Goal: Understand process/instructions: Learn how to perform a task or action

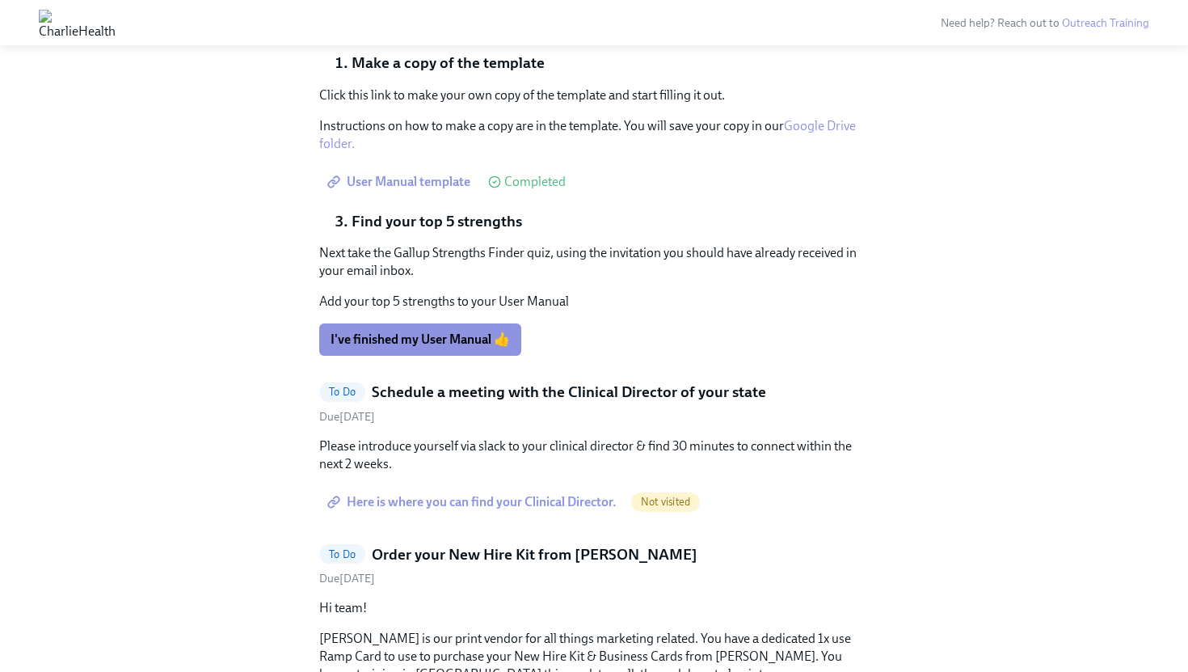
scroll to position [3968, 0]
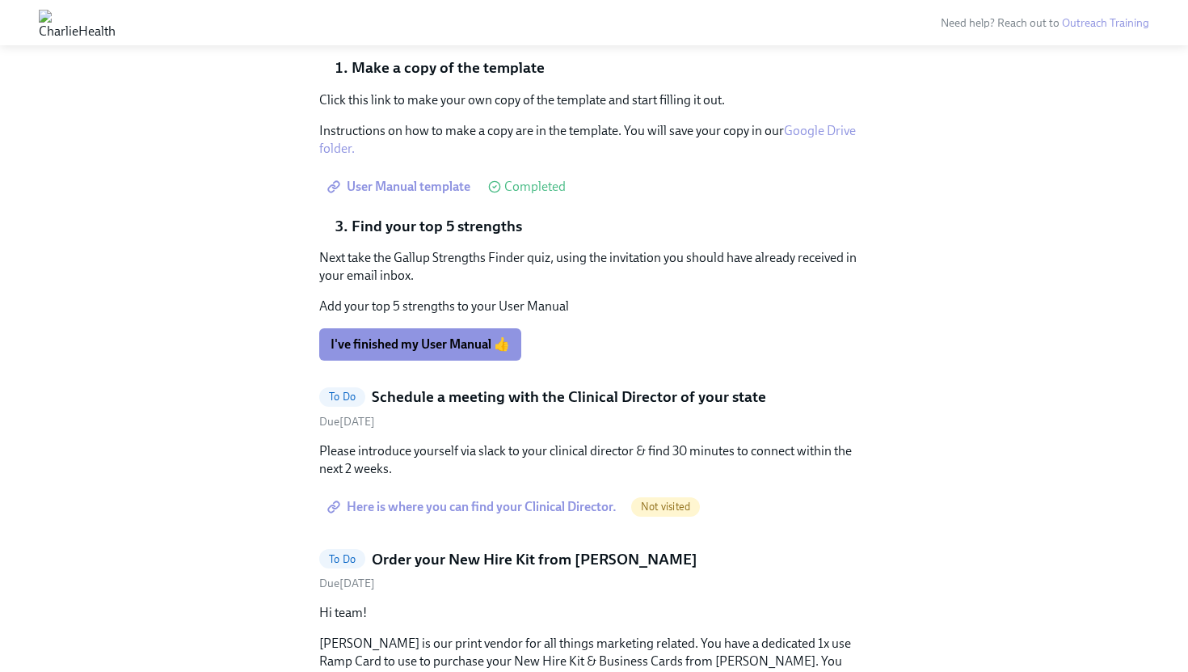
click at [469, 360] on div "A User Manual helps your manager and colleagues get to know you better. Follow …" at bounding box center [594, 178] width 550 height 365
click at [470, 352] on span "I've finished my User Manual 👍" at bounding box center [420, 344] width 179 height 16
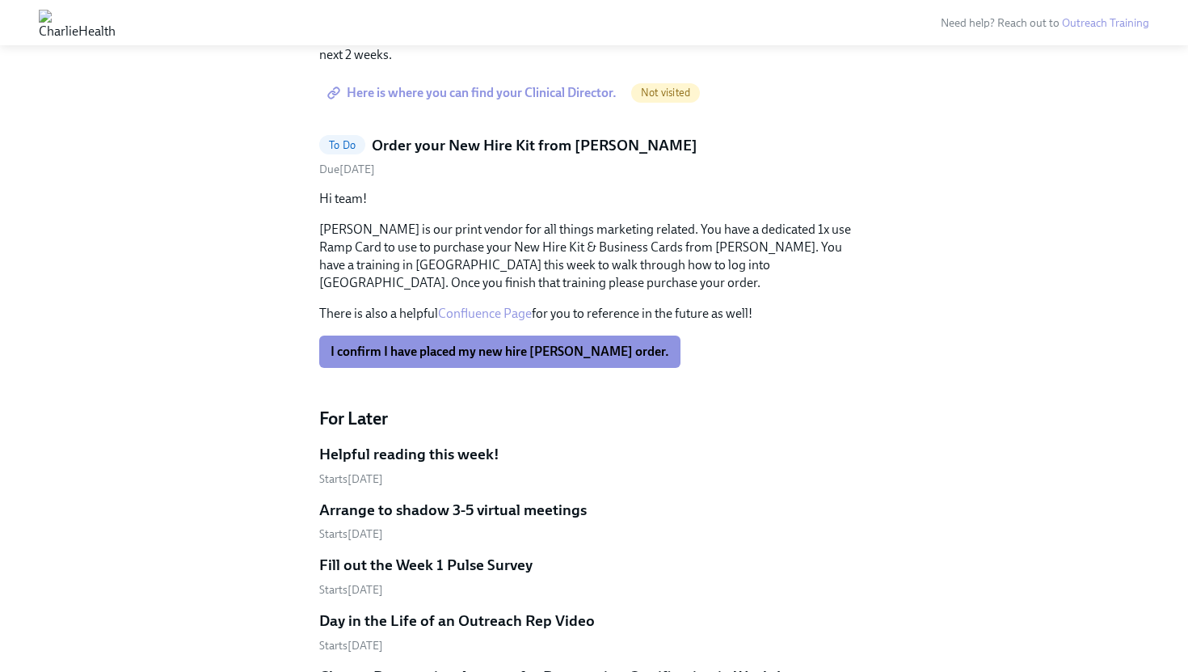
scroll to position [4378, 0]
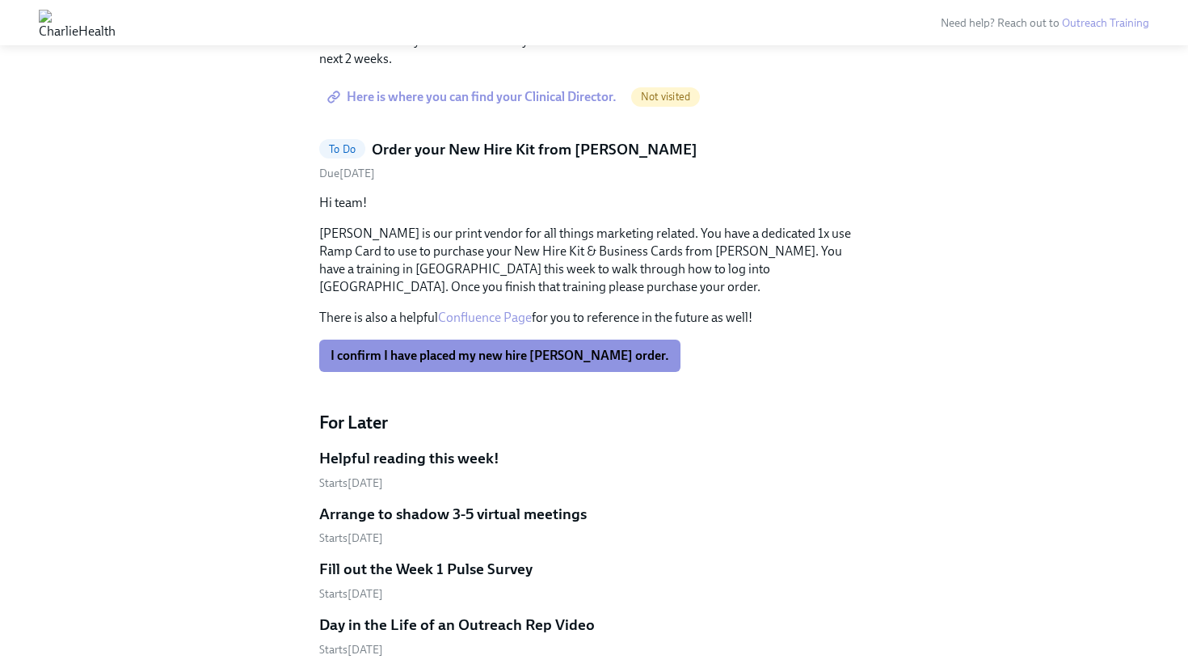
click at [551, 105] on span "Here is where you can find your Clinical Director." at bounding box center [474, 97] width 286 height 16
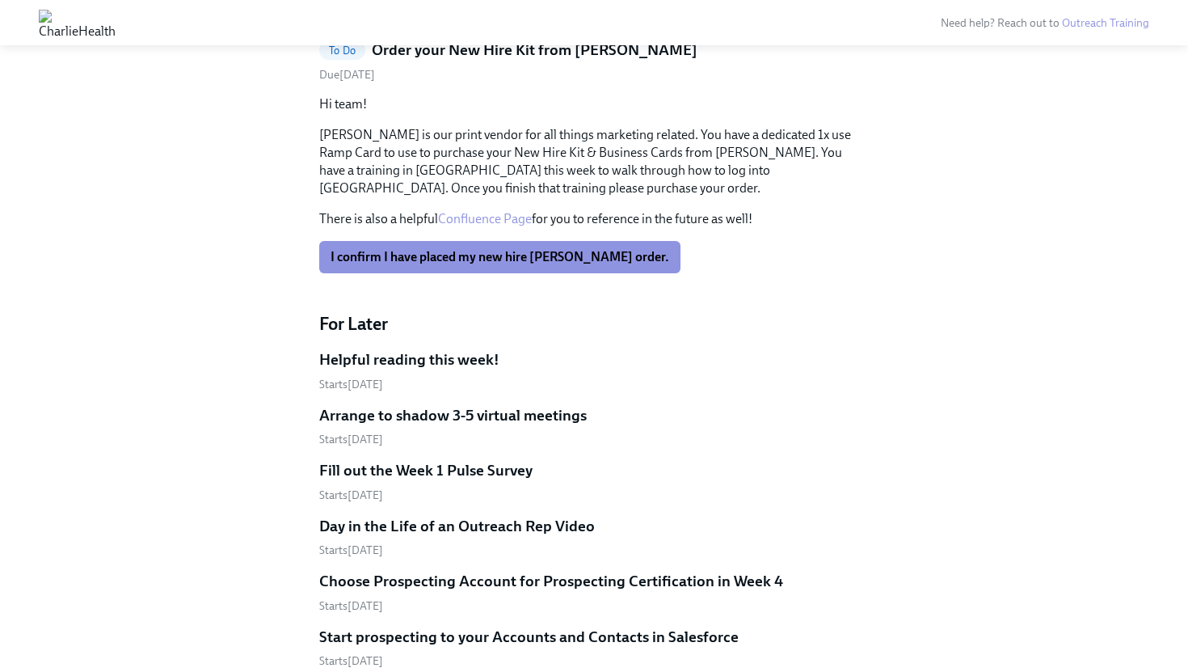
scroll to position [3871, 0]
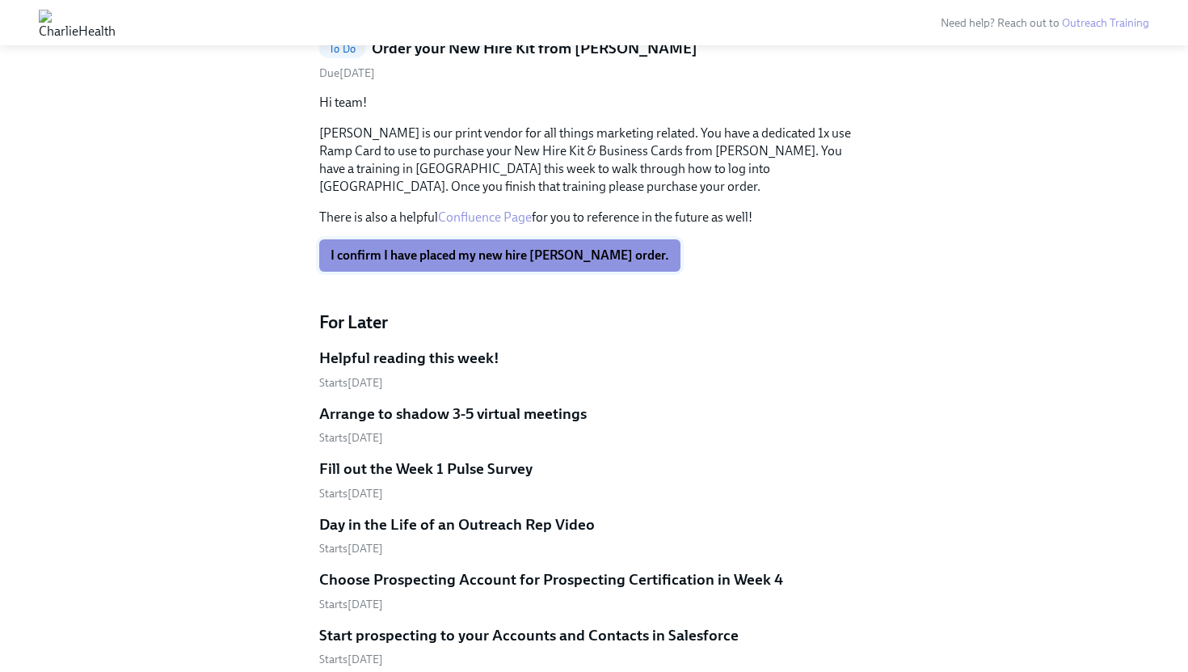
click at [530, 263] on span "I confirm I have placed my new hire Kirksey's order." at bounding box center [500, 255] width 339 height 16
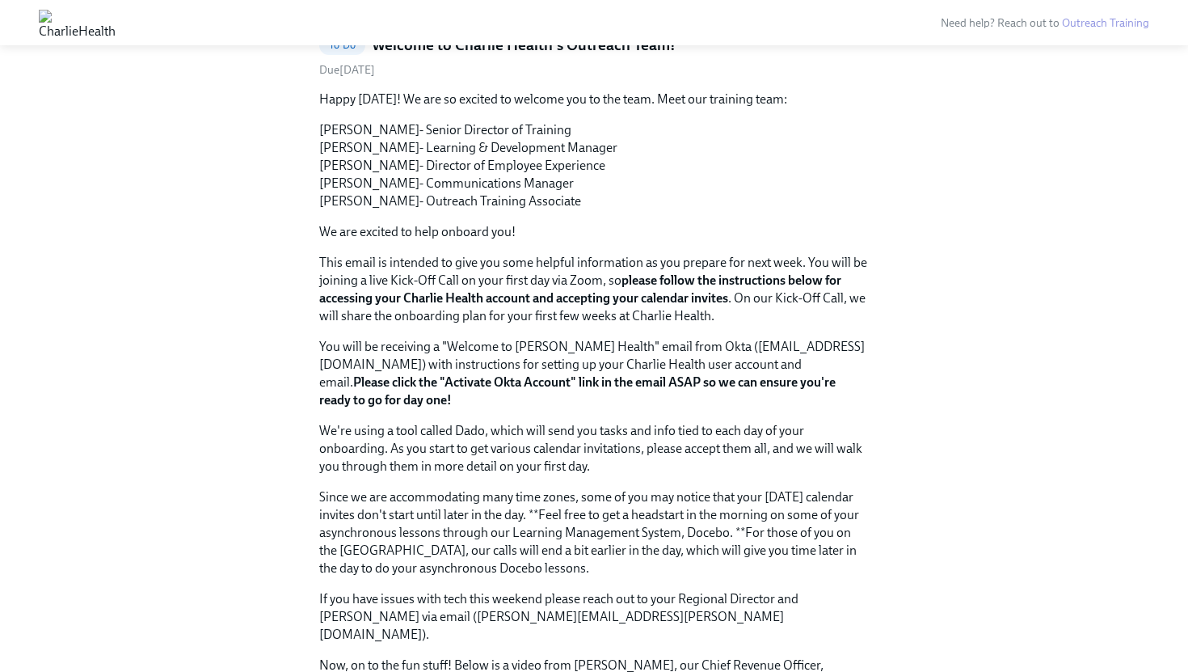
scroll to position [0, 0]
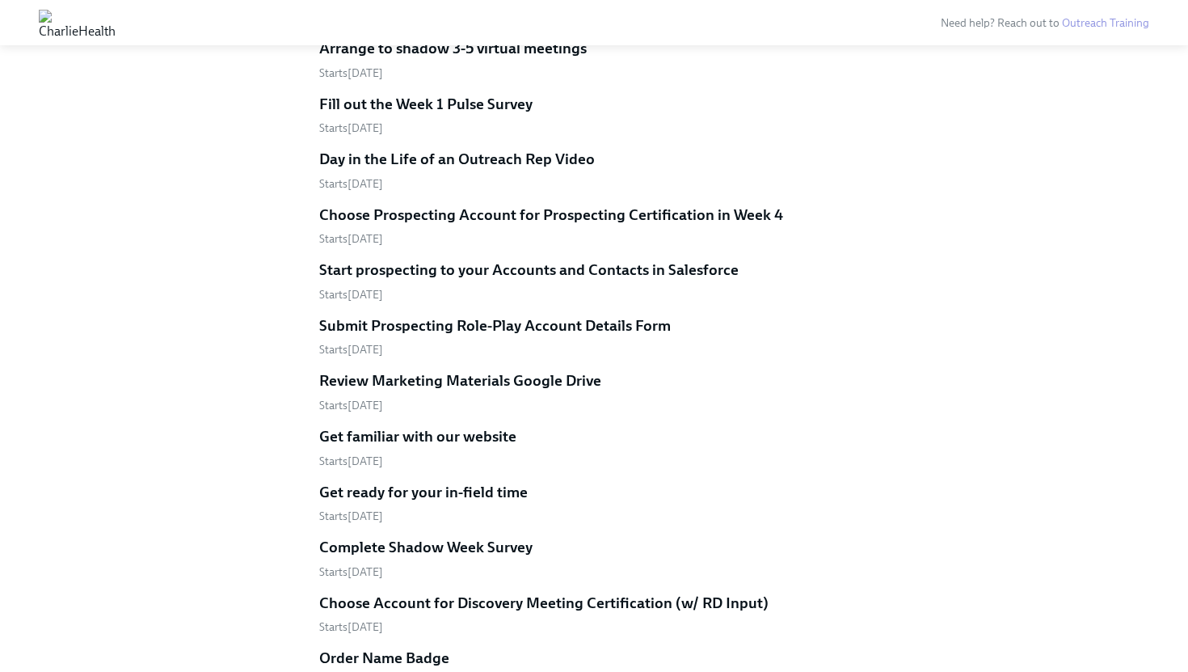
scroll to position [3977, 0]
click at [471, 58] on h5 "Arrange to shadow 3-5 virtual meetings" at bounding box center [453, 47] width 268 height 21
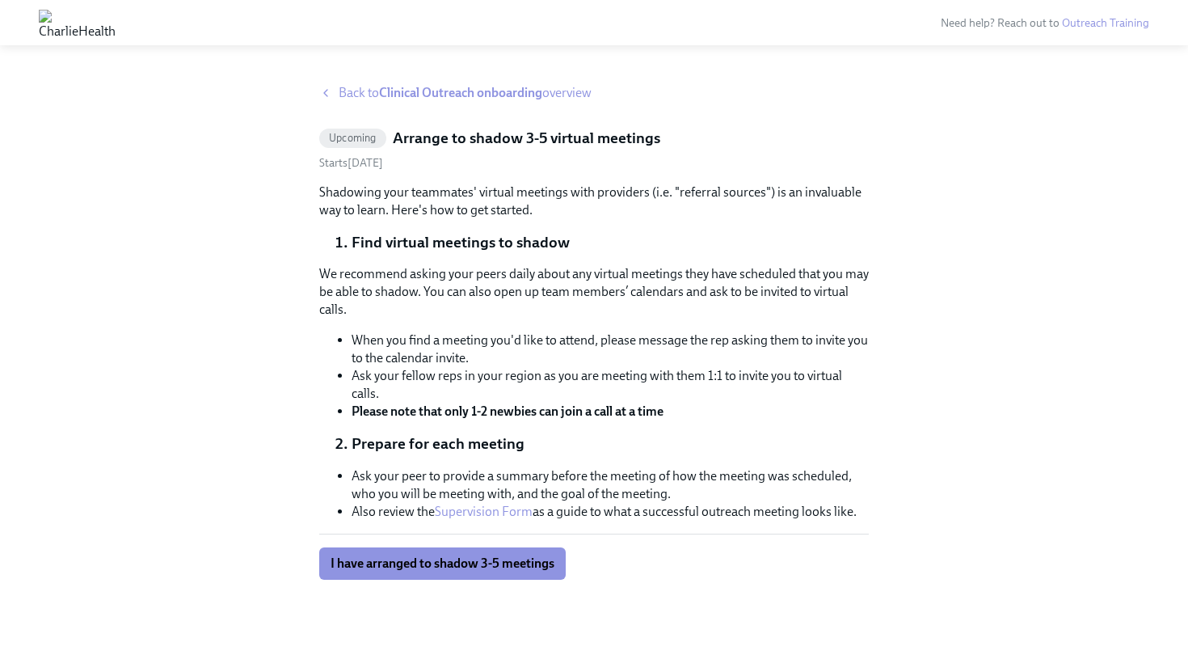
click at [480, 107] on div "Back to Clinical Outreach onboarding overview Upcoming Arrange to shadow 3-5 vi…" at bounding box center [594, 358] width 550 height 549
click at [470, 95] on strong "Clinical Outreach onboarding" at bounding box center [460, 92] width 163 height 15
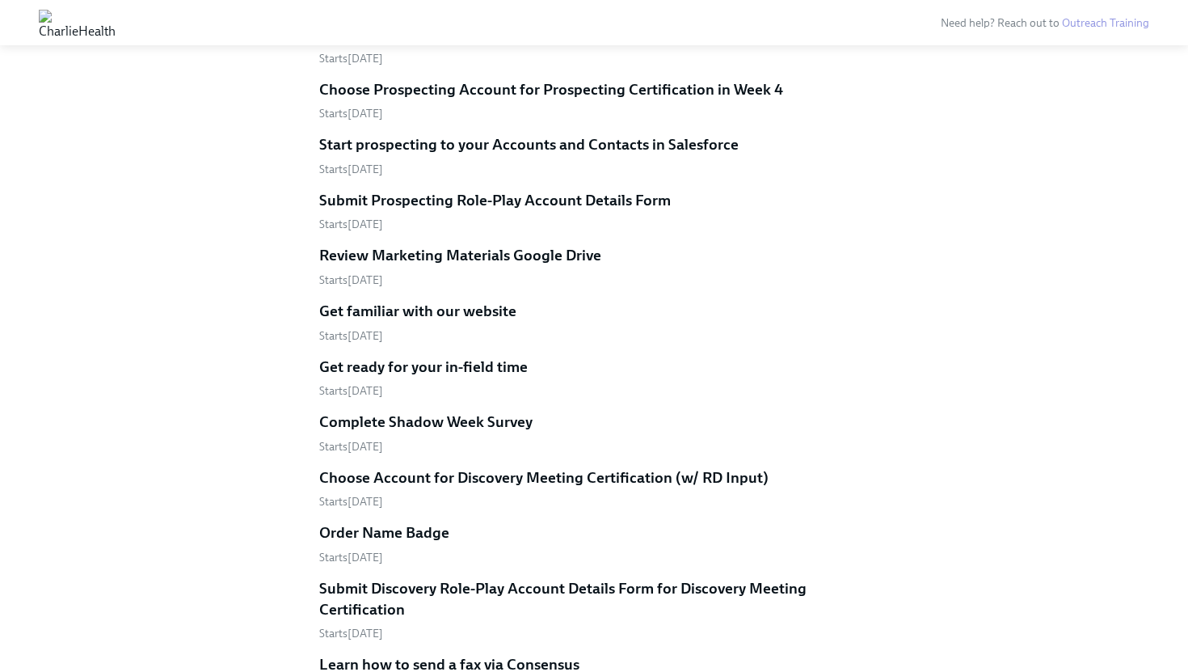
scroll to position [4107, 0]
